Goal: Task Accomplishment & Management: Use online tool/utility

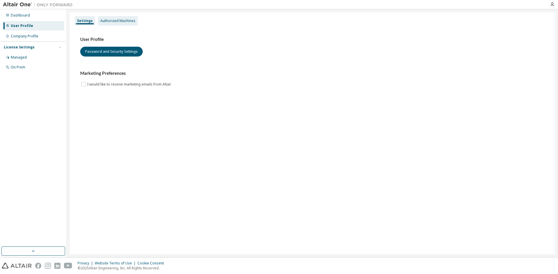
click at [132, 23] on div "Authorized Machines" at bounding box center [117, 21] width 35 height 5
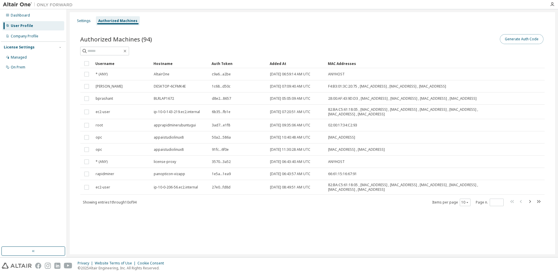
click at [521, 39] on button "Generate Auth Code" at bounding box center [522, 39] width 44 height 10
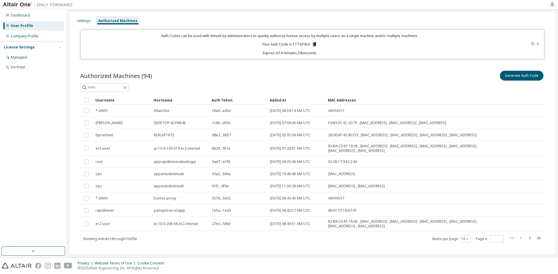
click at [310, 43] on p "Your Auth Code is: 1TTGP9LH" at bounding box center [289, 44] width 55 height 5
click at [313, 45] on icon at bounding box center [314, 44] width 3 height 4
